Goal: Task Accomplishment & Management: Manage account settings

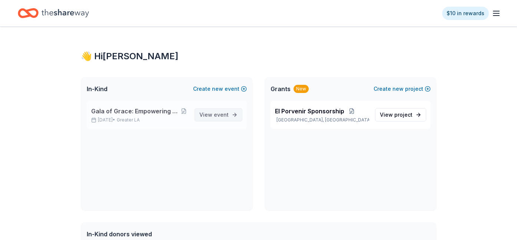
click at [209, 113] on span "View event" at bounding box center [213, 114] width 29 height 9
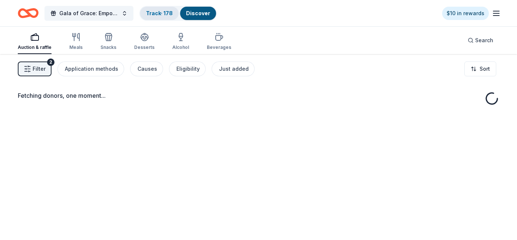
click at [161, 14] on link "Track · 178" at bounding box center [159, 13] width 27 height 6
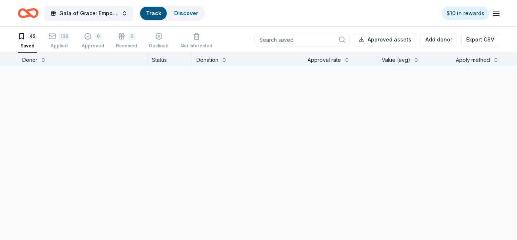
scroll to position [0, 0]
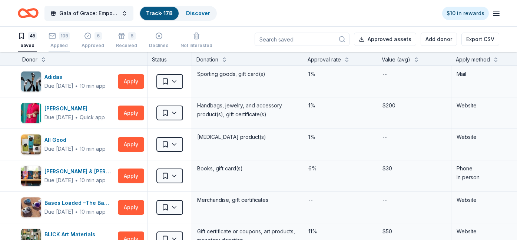
click at [58, 39] on div "109" at bounding box center [59, 35] width 21 height 7
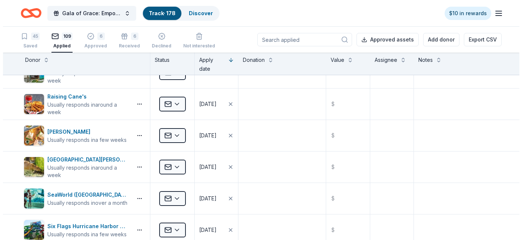
scroll to position [1222, 0]
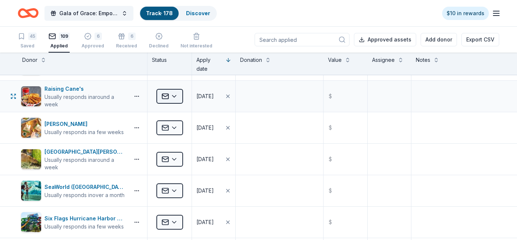
click at [178, 95] on html "Gala of Grace: Empowering Futures for El Porvenir Track · 178 Discover $10 in r…" at bounding box center [258, 120] width 517 height 240
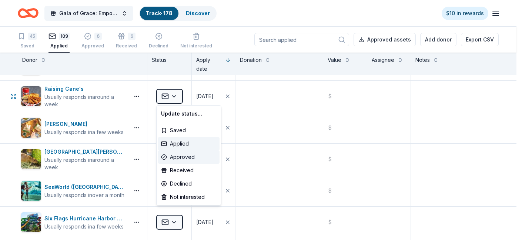
click at [177, 160] on div "Approved" at bounding box center [188, 156] width 61 height 13
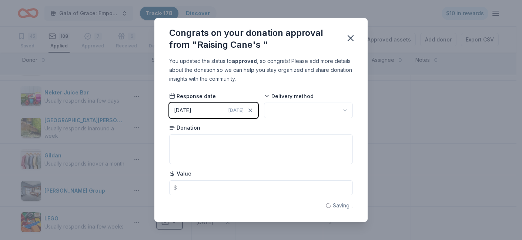
scroll to position [435, 0]
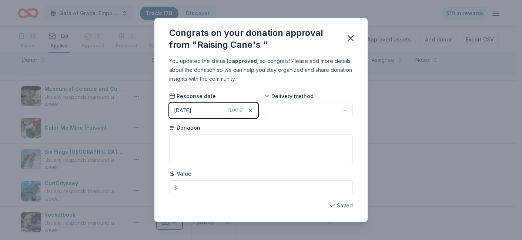
drag, startPoint x: 355, startPoint y: 43, endPoint x: 300, endPoint y: 17, distance: 60.6
click at [356, 43] on icon "button" at bounding box center [351, 38] width 10 height 10
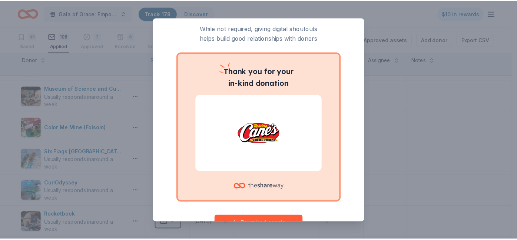
scroll to position [0, 0]
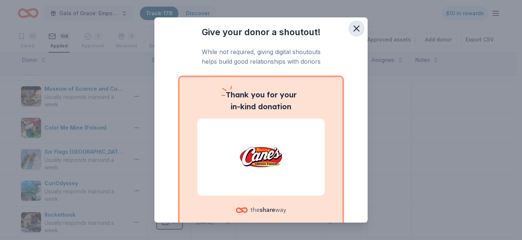
click at [354, 29] on icon "button" at bounding box center [356, 28] width 5 height 5
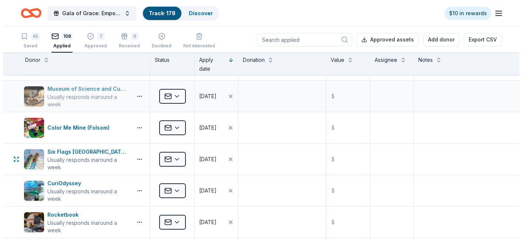
scroll to position [398, 0]
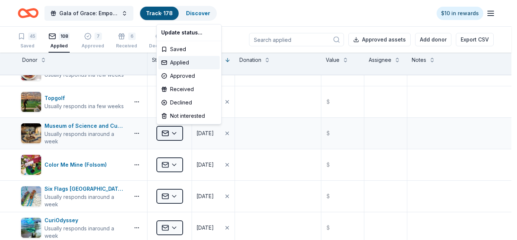
click at [177, 131] on html "Gala of Grace: Empowering Futures for El Porvenir Track · 178 Discover $10 in r…" at bounding box center [258, 120] width 517 height 240
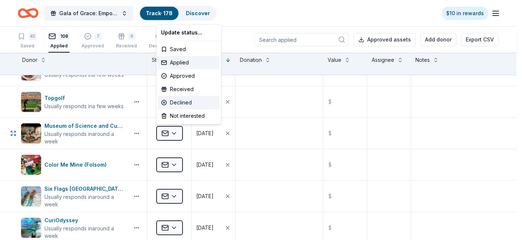
click at [196, 102] on div "Declined" at bounding box center [188, 102] width 61 height 13
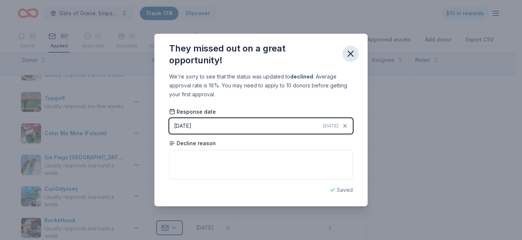
click at [352, 57] on icon "button" at bounding box center [351, 54] width 10 height 10
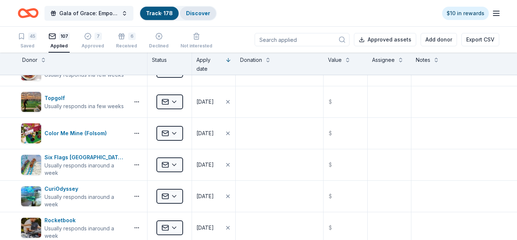
click at [204, 15] on link "Discover" at bounding box center [198, 13] width 24 height 6
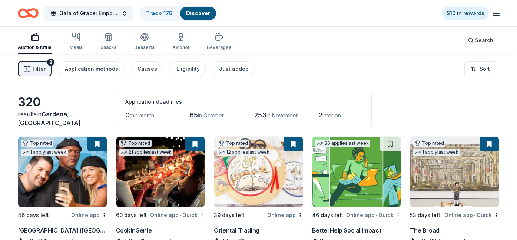
click at [36, 70] on span "Filter" at bounding box center [39, 68] width 13 height 9
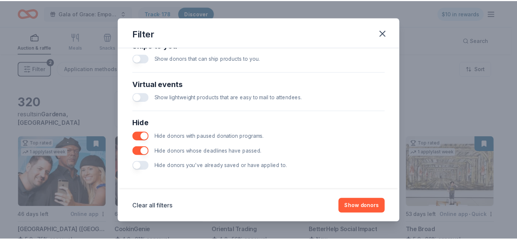
scroll to position [346, 0]
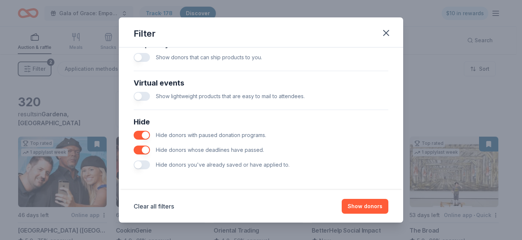
click at [144, 169] on div "Hide donors you've already saved or have applied to." at bounding box center [261, 164] width 255 height 15
click at [144, 169] on button "button" at bounding box center [142, 164] width 16 height 9
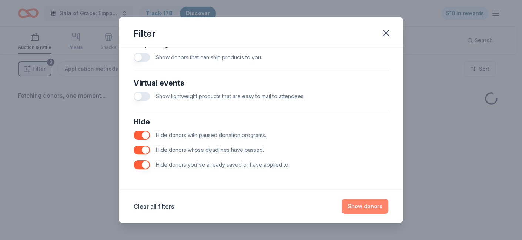
click at [381, 203] on button "Show donors" at bounding box center [365, 206] width 47 height 15
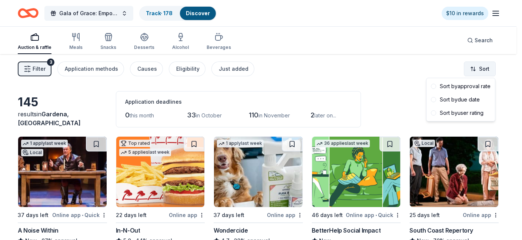
click at [470, 69] on html "Gala of Grace: Empowering Futures for El Porvenir Track · 178 Discover $10 in r…" at bounding box center [261, 120] width 522 height 240
click at [466, 91] on div "Sort by approval rate" at bounding box center [461, 86] width 66 height 13
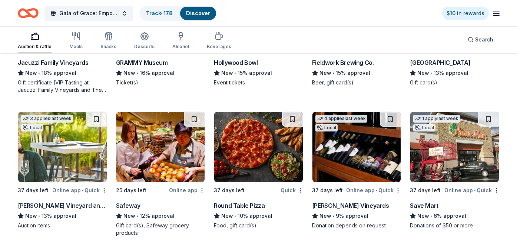
scroll to position [741, 0]
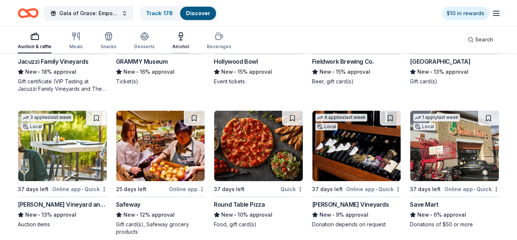
click at [180, 41] on div "Alcohol" at bounding box center [180, 41] width 17 height 18
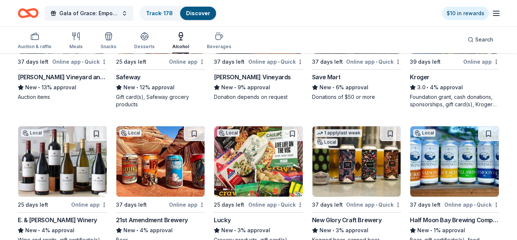
scroll to position [333, 0]
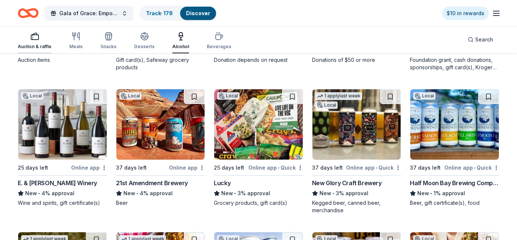
click at [32, 47] on div "Auction & raffle" at bounding box center [35, 47] width 34 height 6
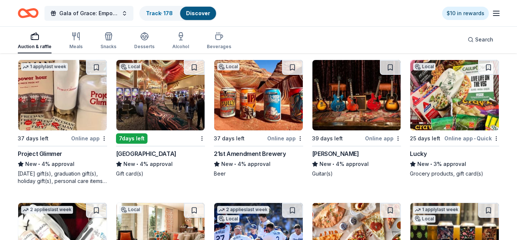
scroll to position [1259, 0]
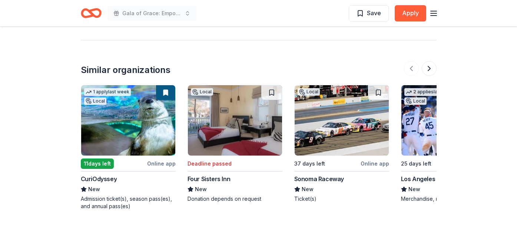
scroll to position [630, 0]
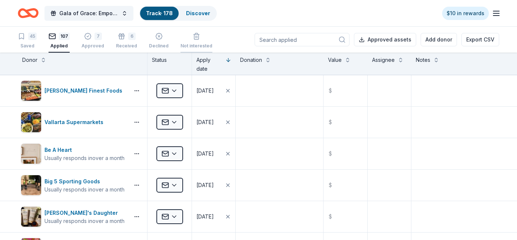
click at [196, 37] on div "button" at bounding box center [196, 36] width 32 height 7
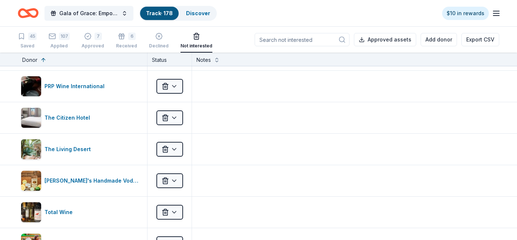
scroll to position [185, 0]
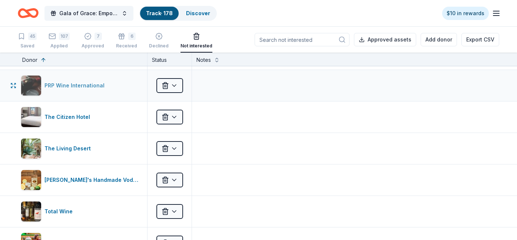
drag, startPoint x: 89, startPoint y: 86, endPoint x: 74, endPoint y: 93, distance: 15.7
click at [74, 93] on div "PRP Wine International" at bounding box center [81, 85] width 120 height 21
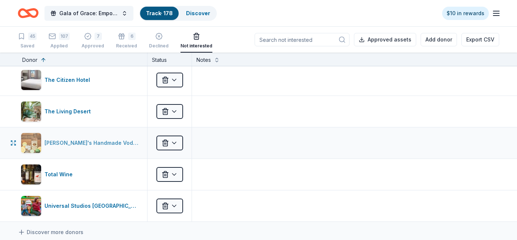
scroll to position [259, 0]
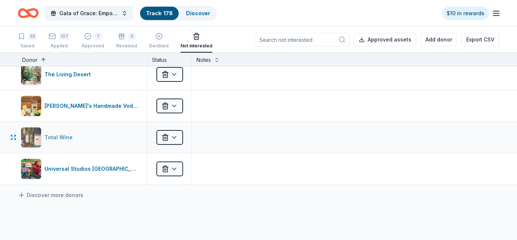
click at [61, 137] on div "Total Wine" at bounding box center [59, 137] width 31 height 9
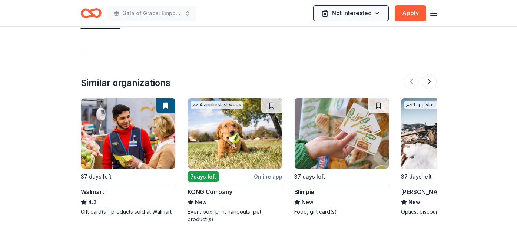
scroll to position [815, 0]
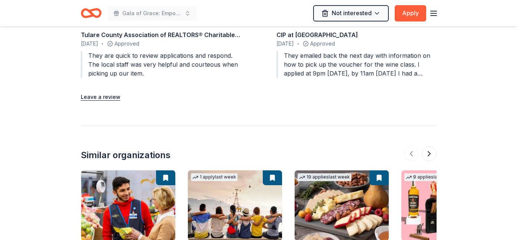
scroll to position [926, 0]
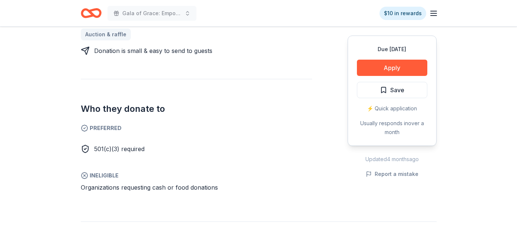
scroll to position [370, 0]
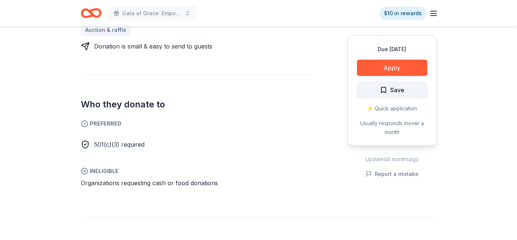
click at [398, 91] on span "Save" at bounding box center [397, 90] width 14 height 10
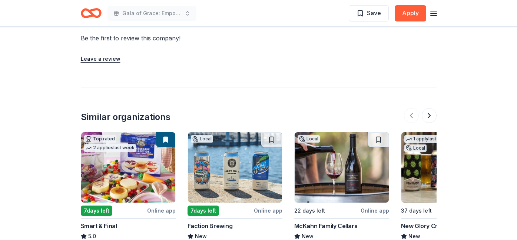
scroll to position [778, 0]
